Goal: Information Seeking & Learning: Learn about a topic

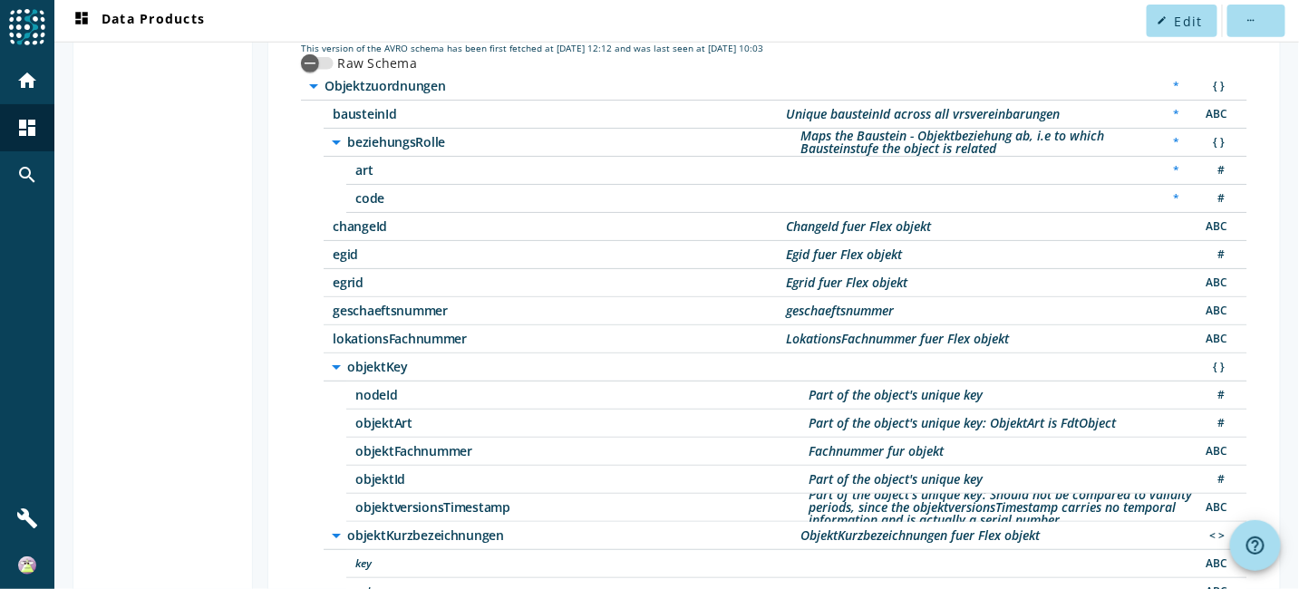
scroll to position [181, 0]
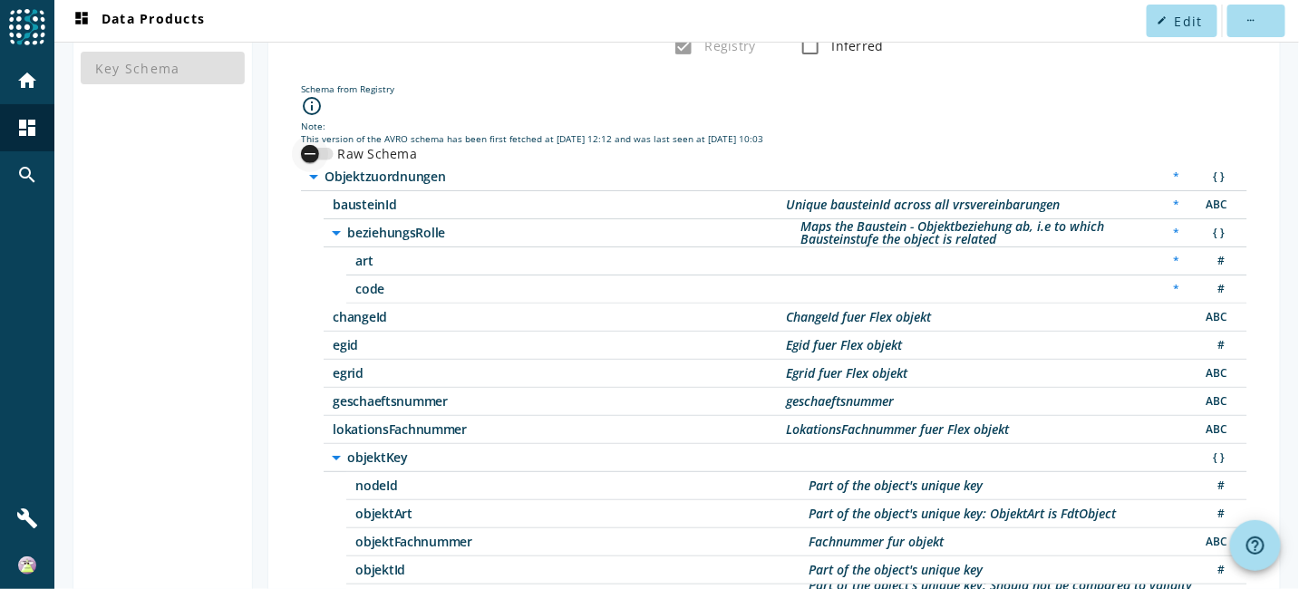
click at [323, 157] on div "button" at bounding box center [310, 154] width 36 height 36
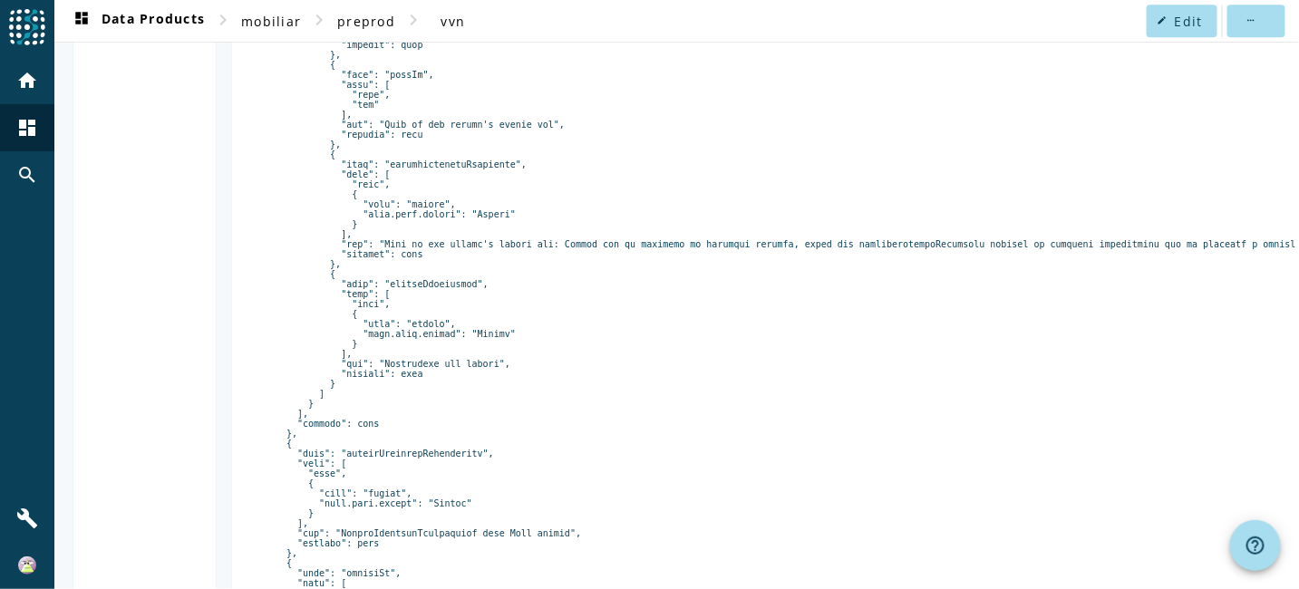
scroll to position [1812, 0]
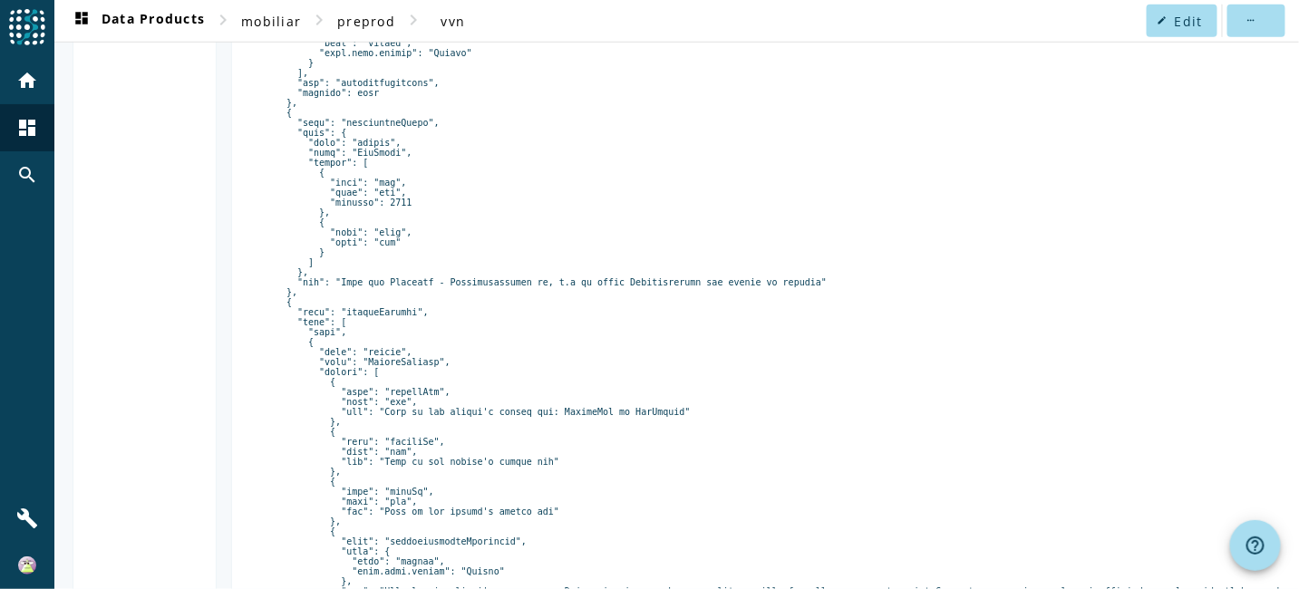
scroll to position [2137, 0]
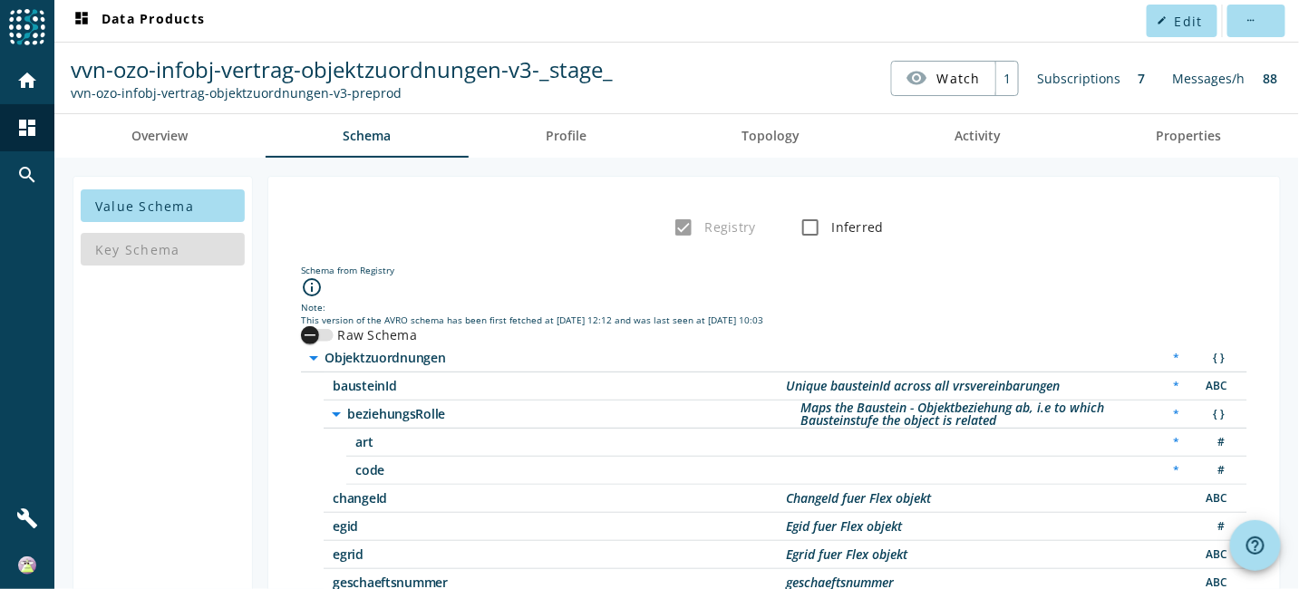
click at [314, 334] on icon "button" at bounding box center [310, 335] width 16 height 16
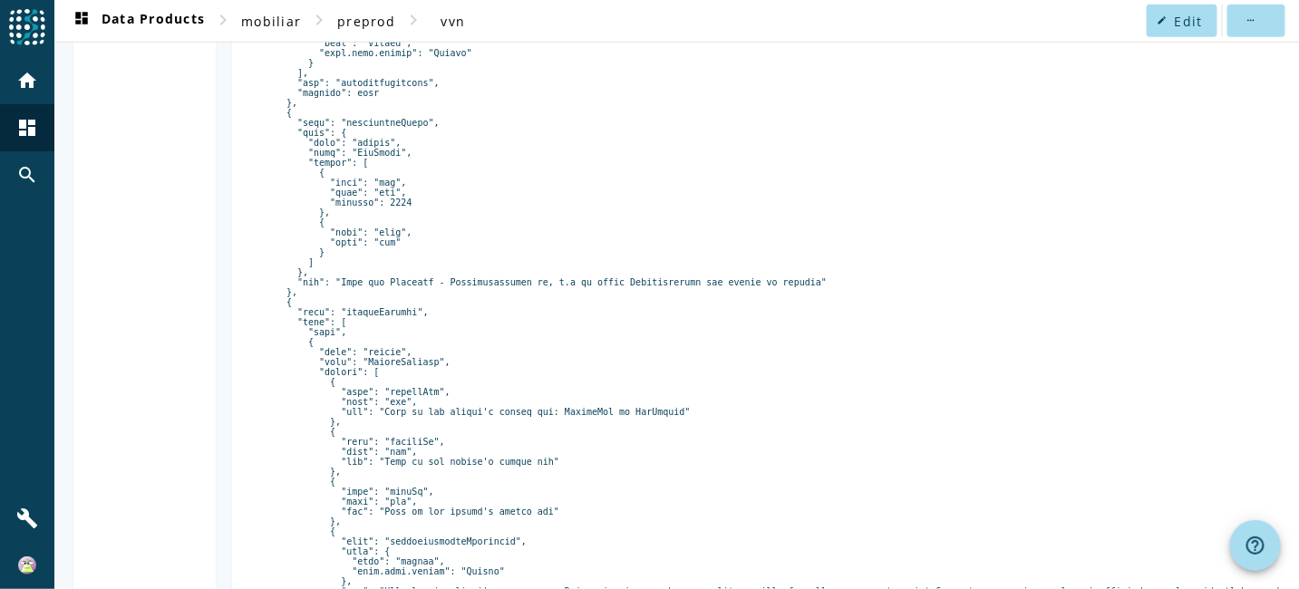
scroll to position [2137, 0]
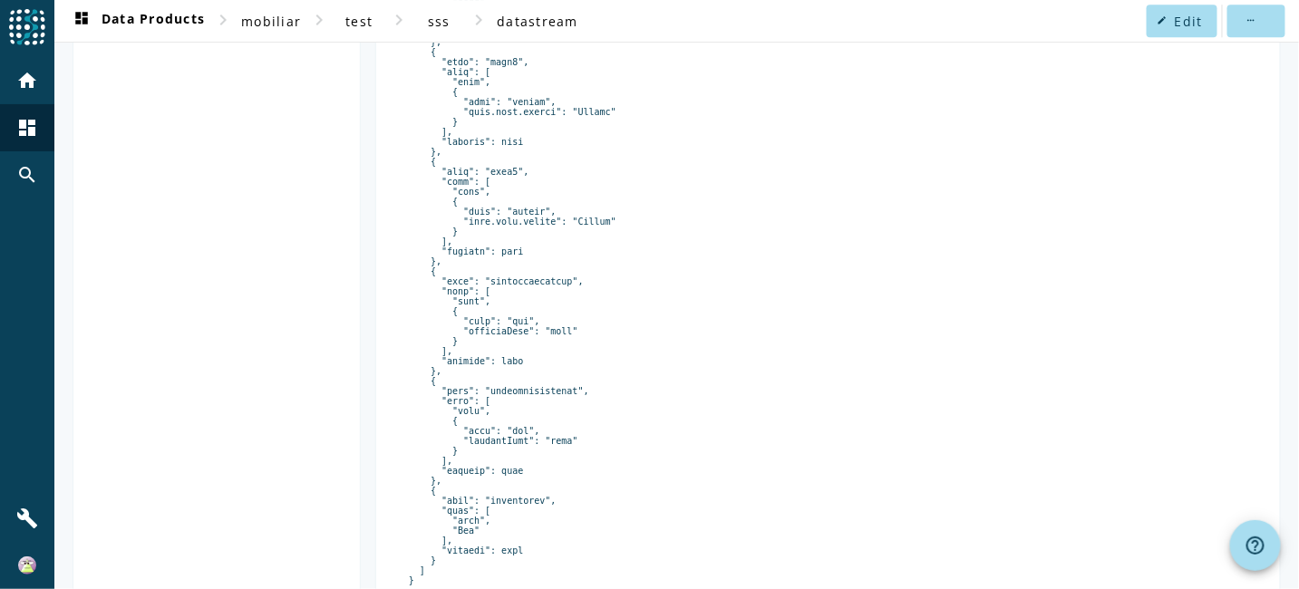
scroll to position [1972, 0]
